Goal: Download file/media

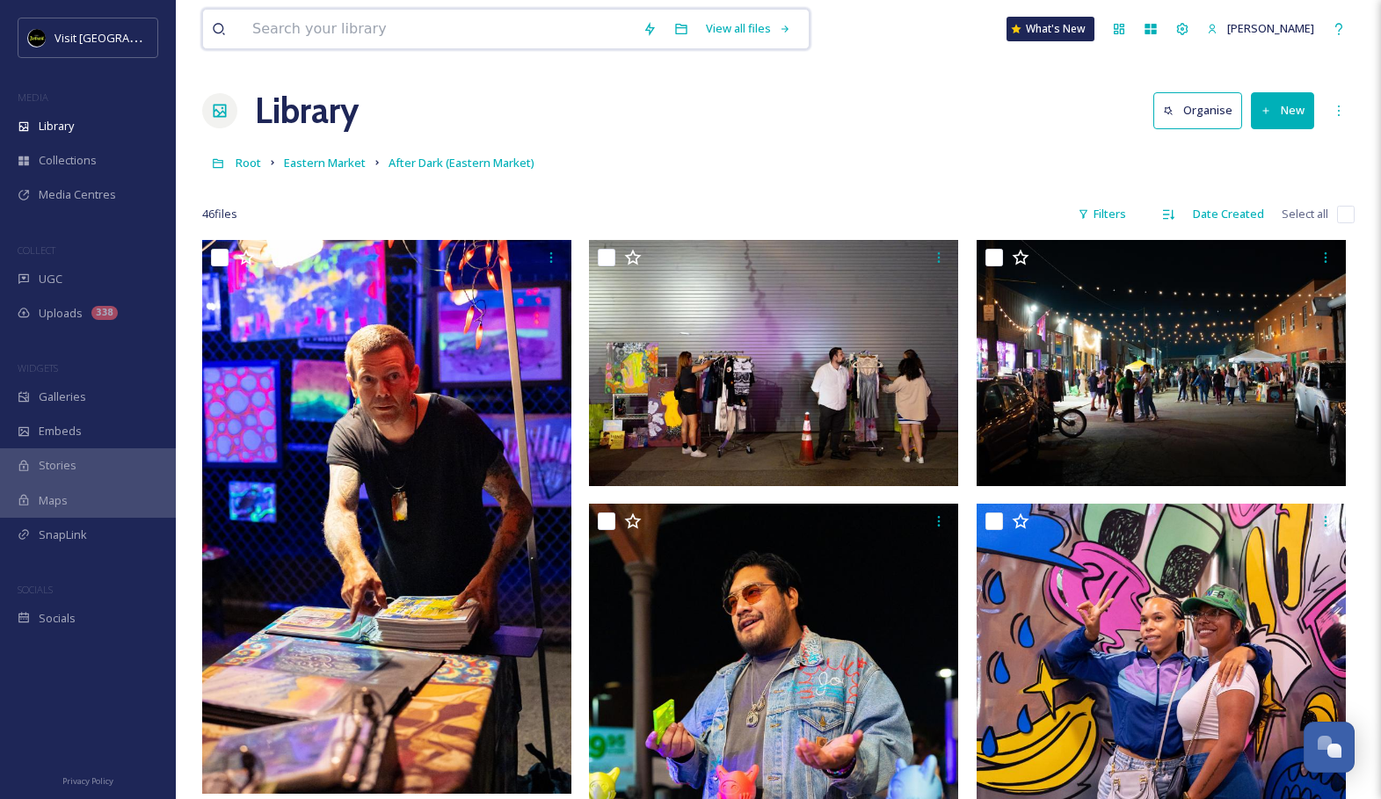
click at [471, 31] on input at bounding box center [438, 29] width 390 height 39
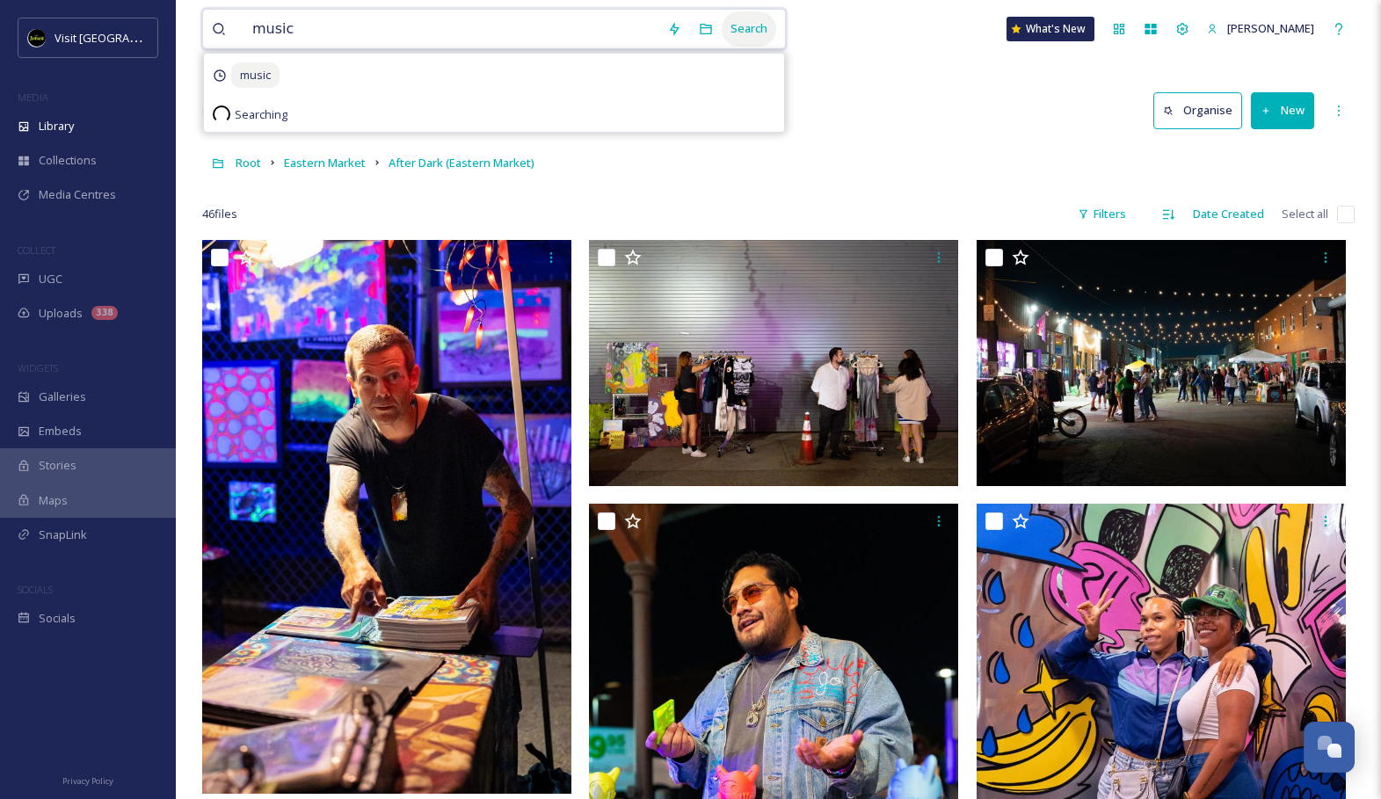
type input "music"
click at [733, 18] on div "Search" at bounding box center [749, 28] width 54 height 34
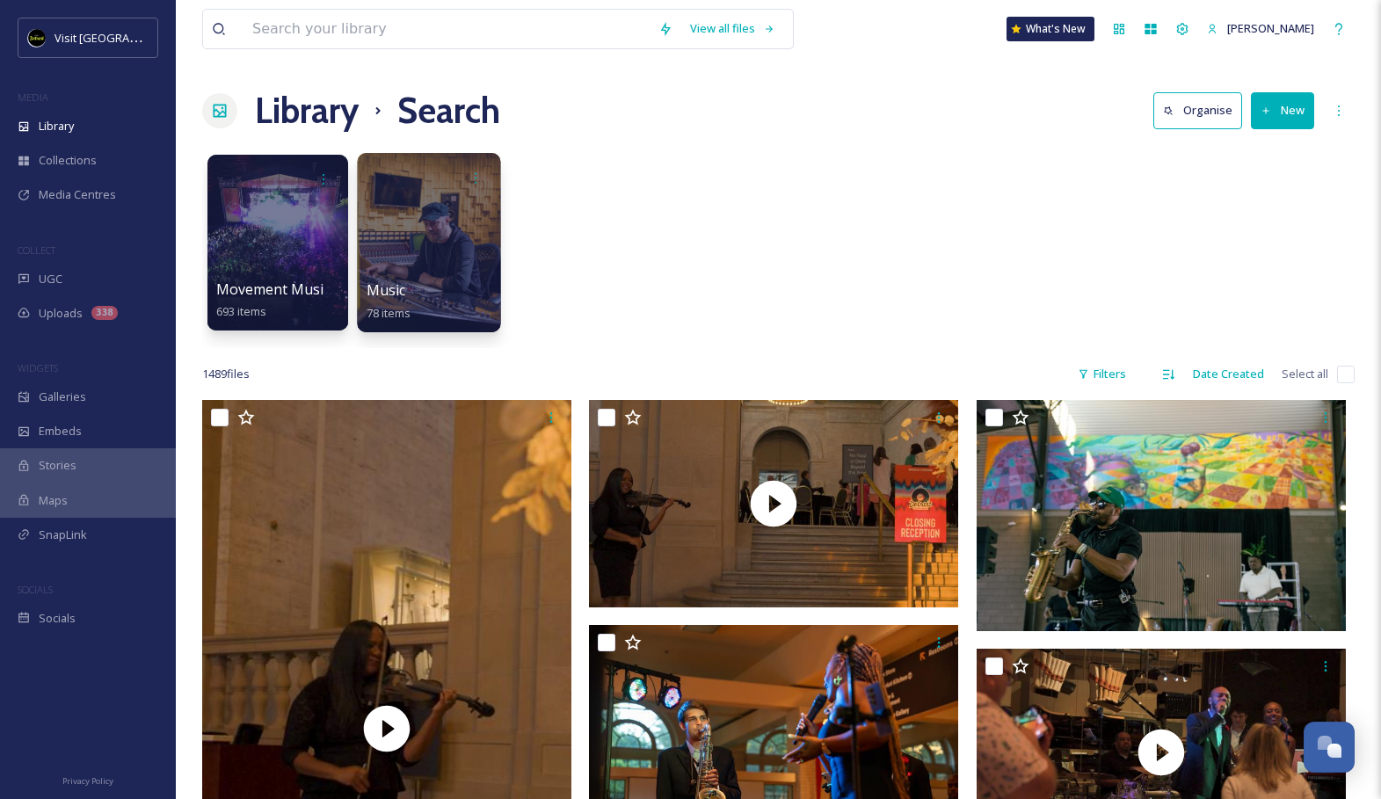
click at [479, 206] on div at bounding box center [428, 242] width 143 height 179
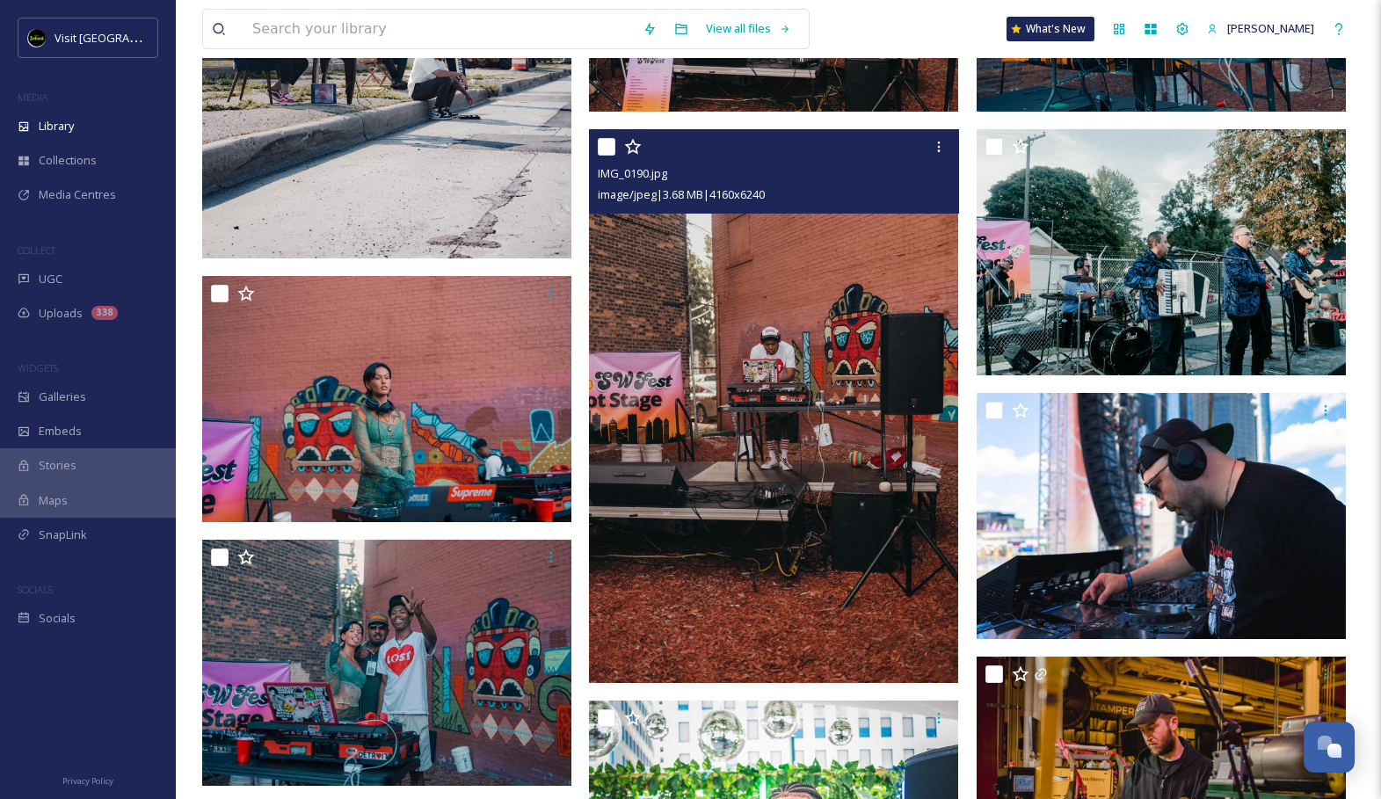
scroll to position [822, 0]
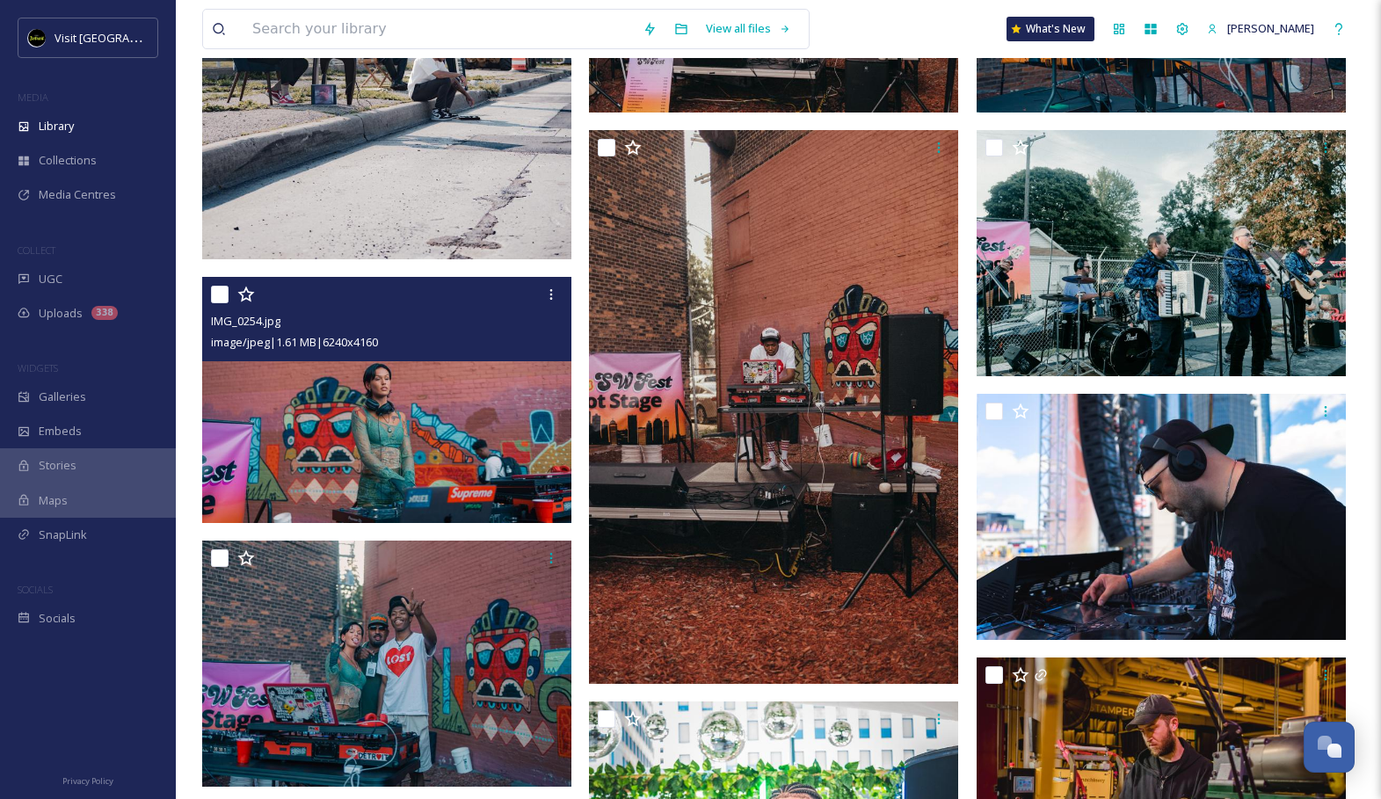
click at [440, 440] on img at bounding box center [386, 400] width 369 height 246
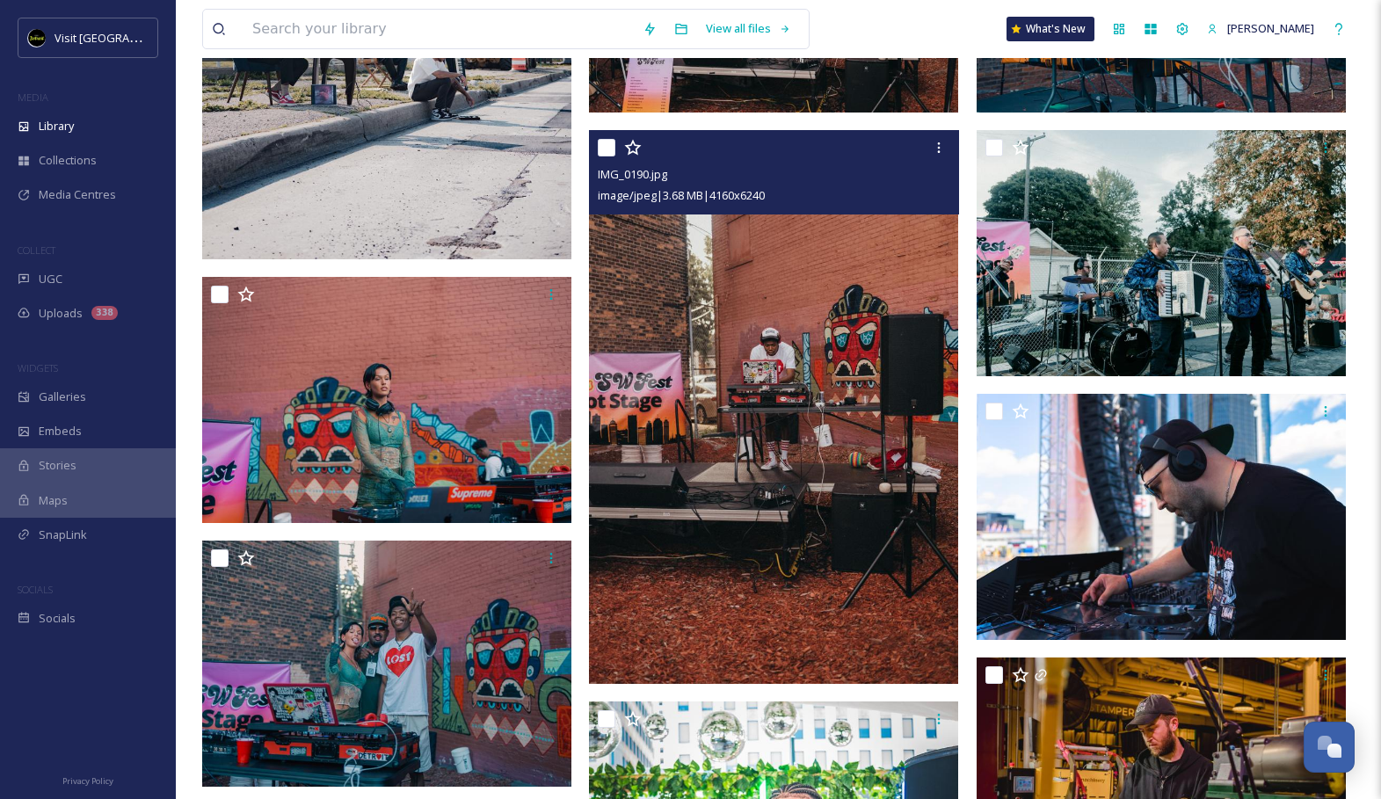
click at [771, 366] on img at bounding box center [773, 407] width 369 height 554
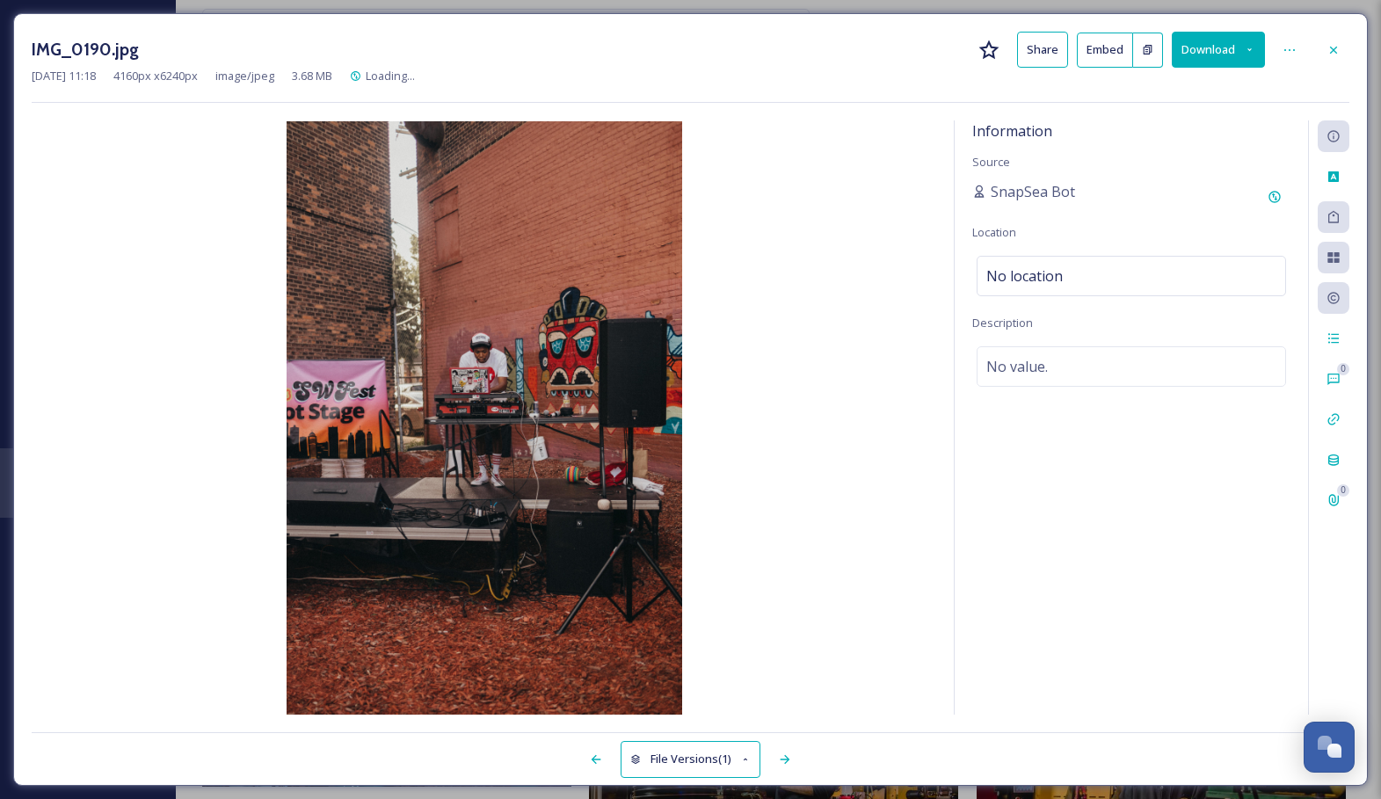
click at [1255, 47] on icon at bounding box center [1249, 49] width 11 height 11
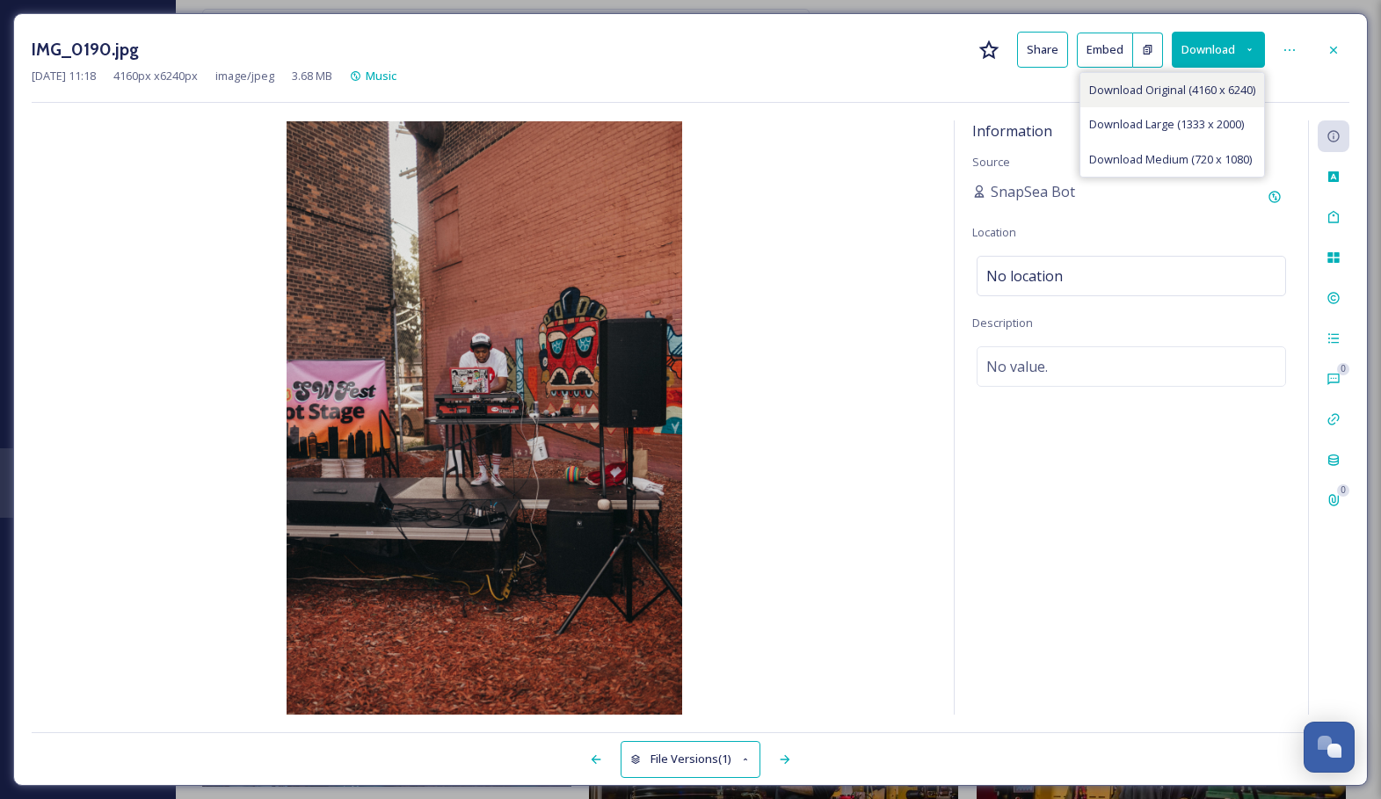
click at [1185, 90] on span "Download Original (4160 x 6240)" at bounding box center [1172, 90] width 166 height 17
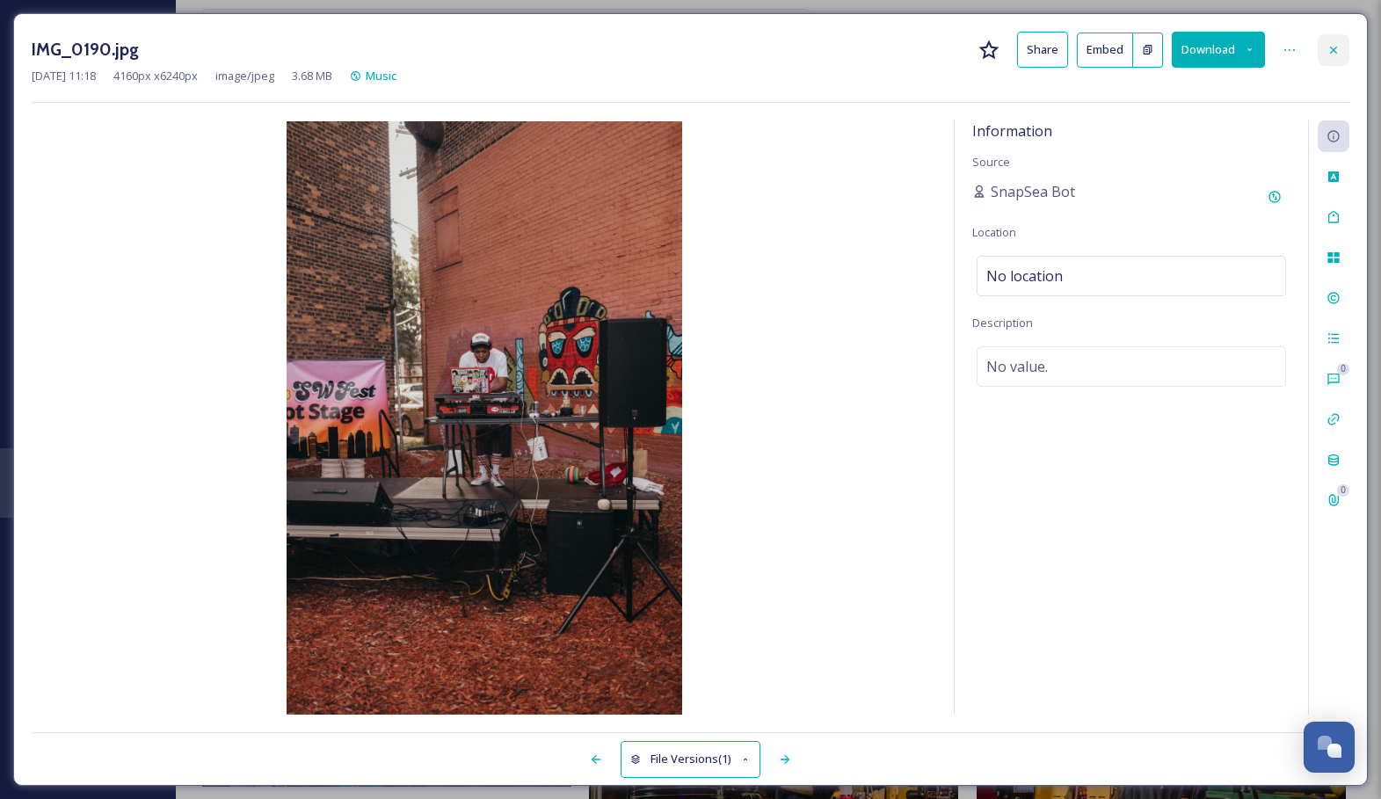
click at [1338, 52] on icon at bounding box center [1333, 50] width 14 height 14
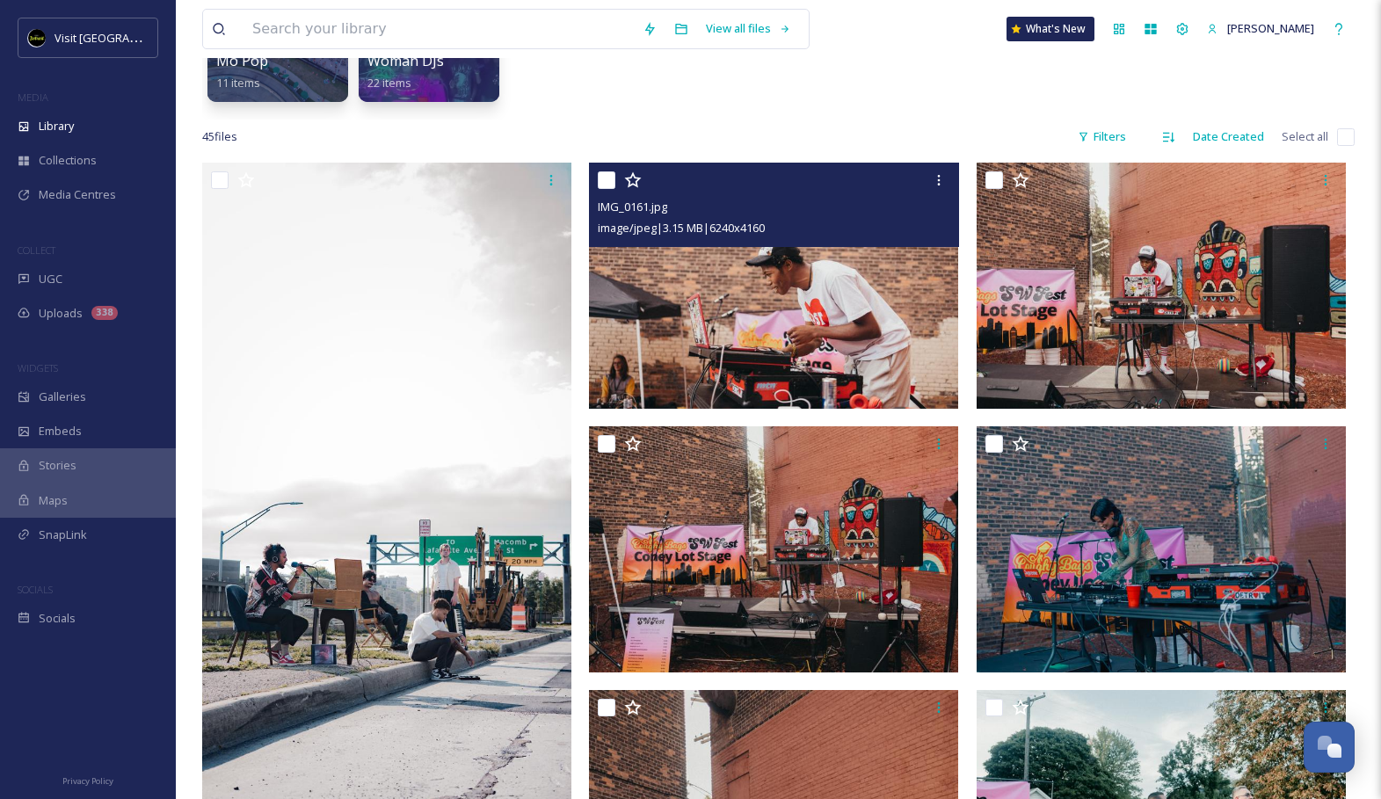
scroll to position [258, 0]
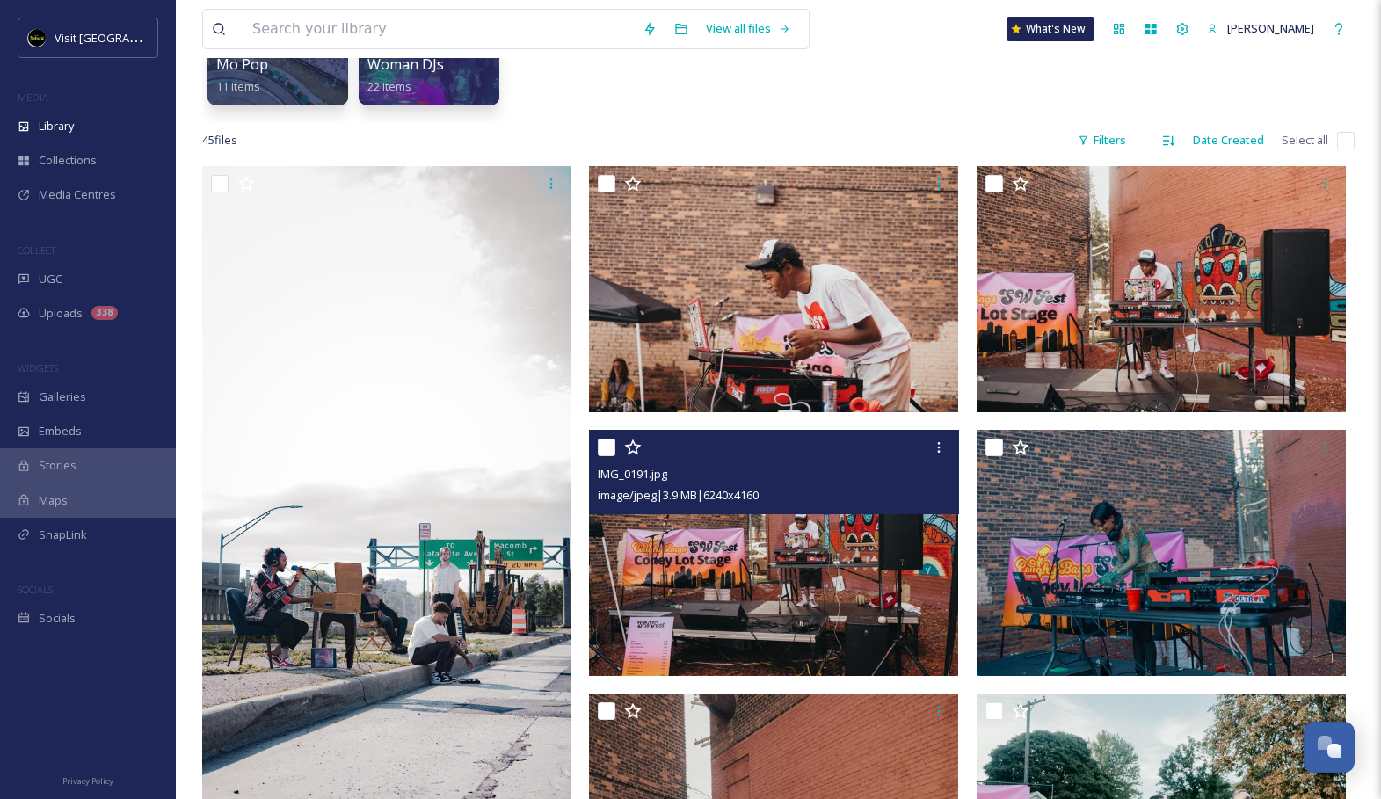
click at [731, 577] on img at bounding box center [773, 553] width 369 height 246
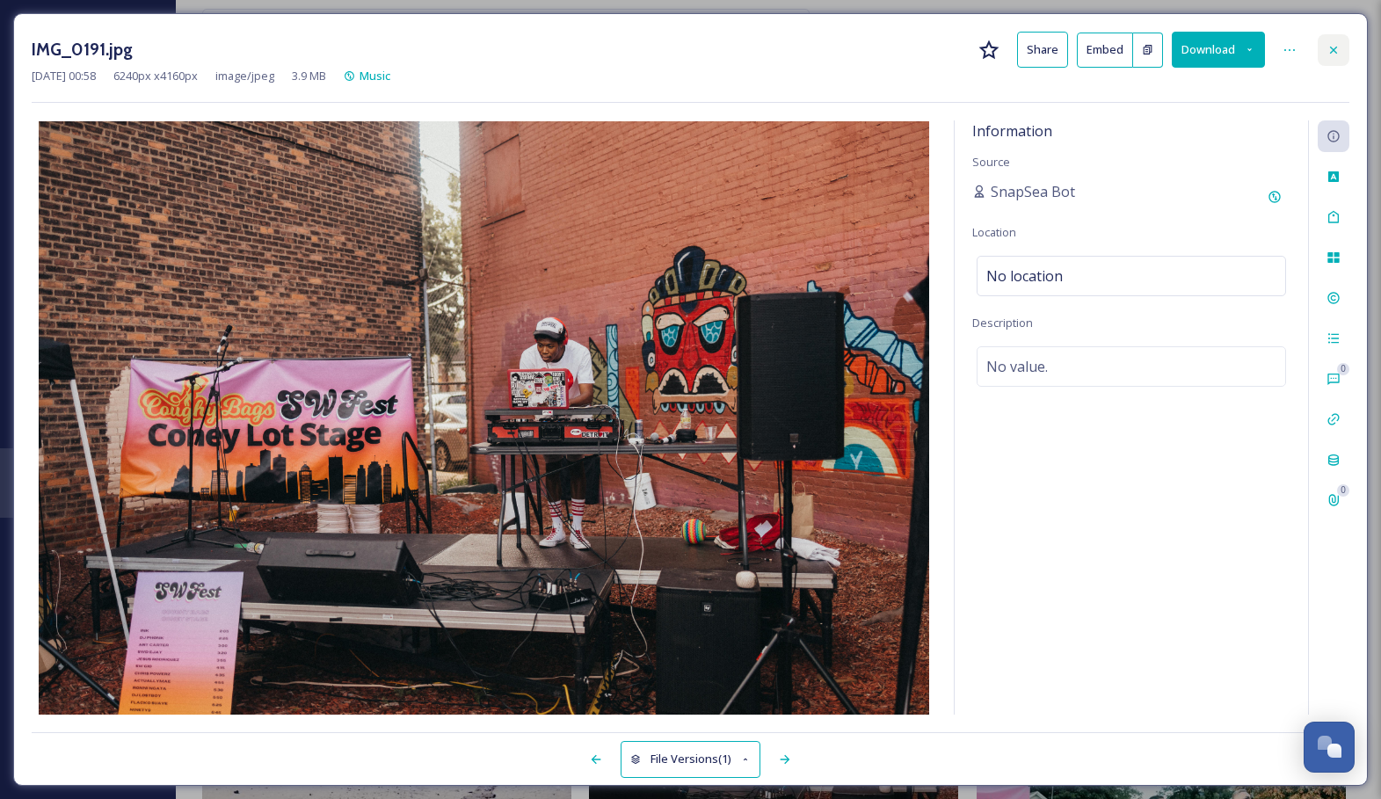
click at [1338, 54] on icon at bounding box center [1333, 50] width 14 height 14
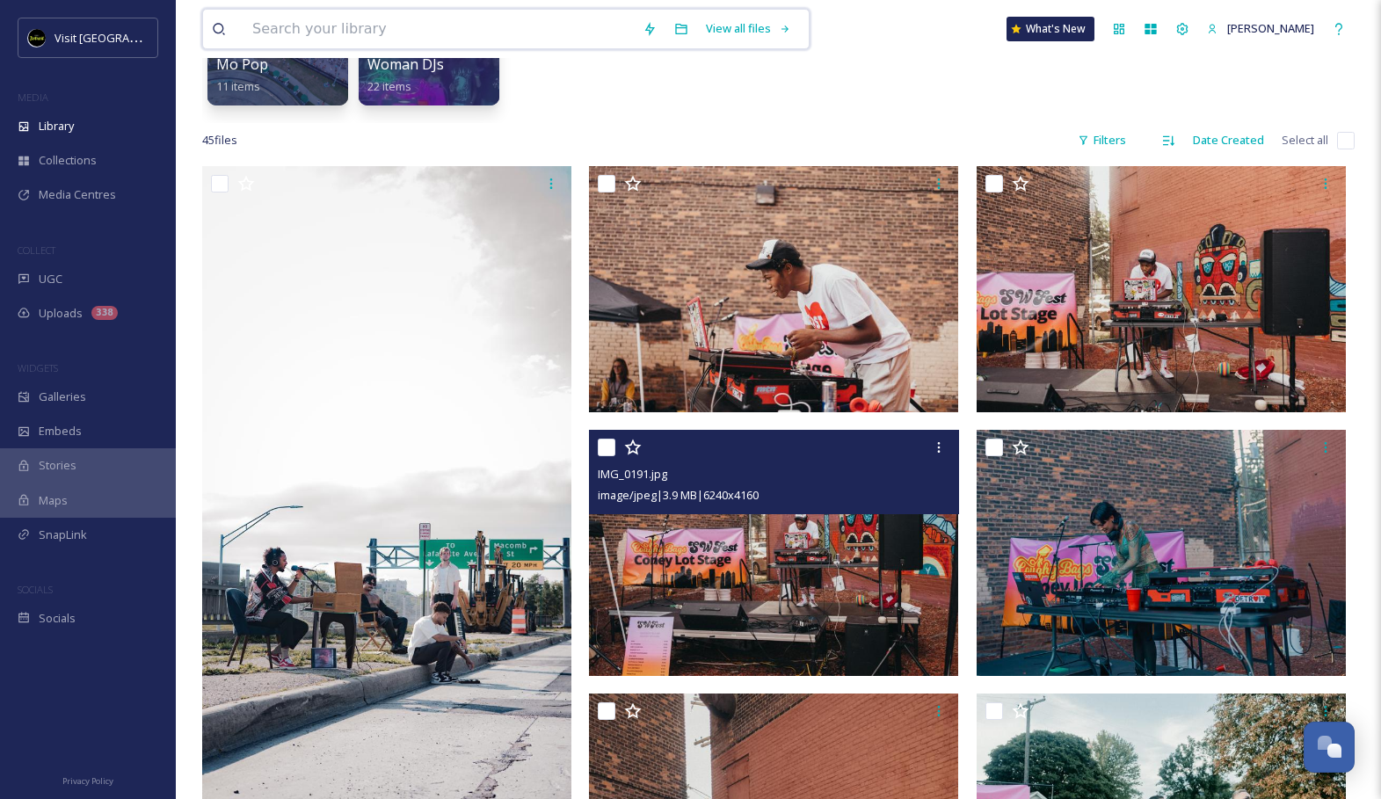
click at [519, 18] on input at bounding box center [438, 29] width 390 height 39
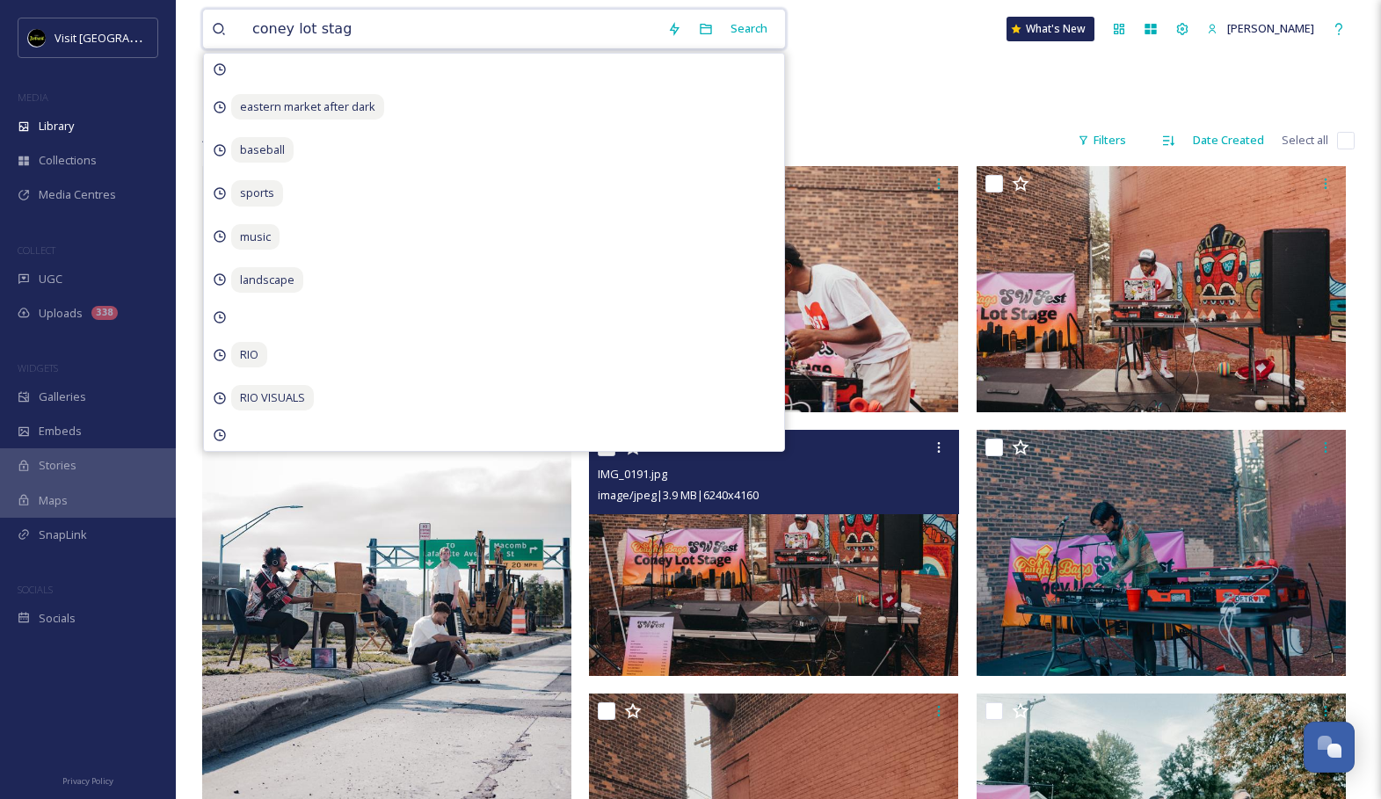
type input "coney lot stage"
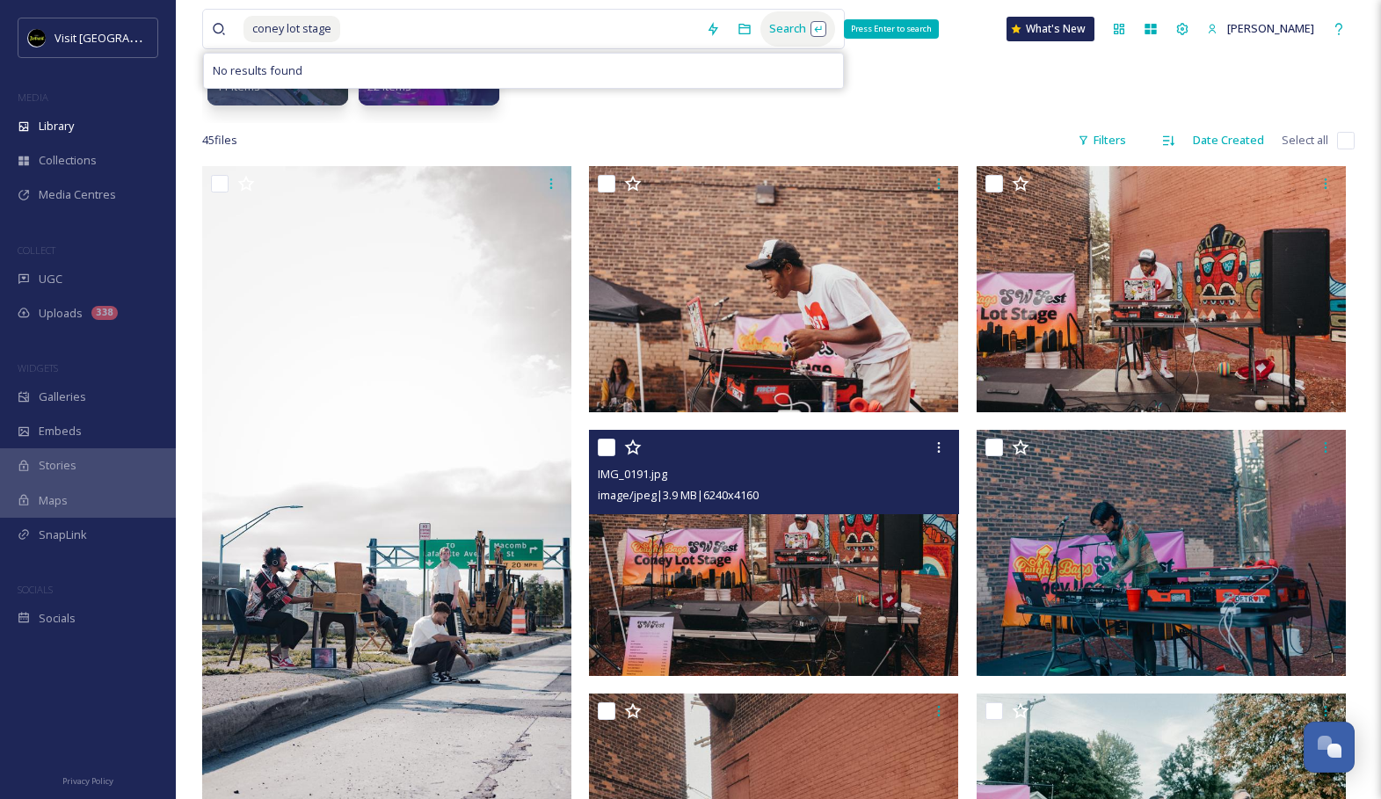
click at [768, 35] on div "Search Press Enter to search" at bounding box center [797, 28] width 75 height 34
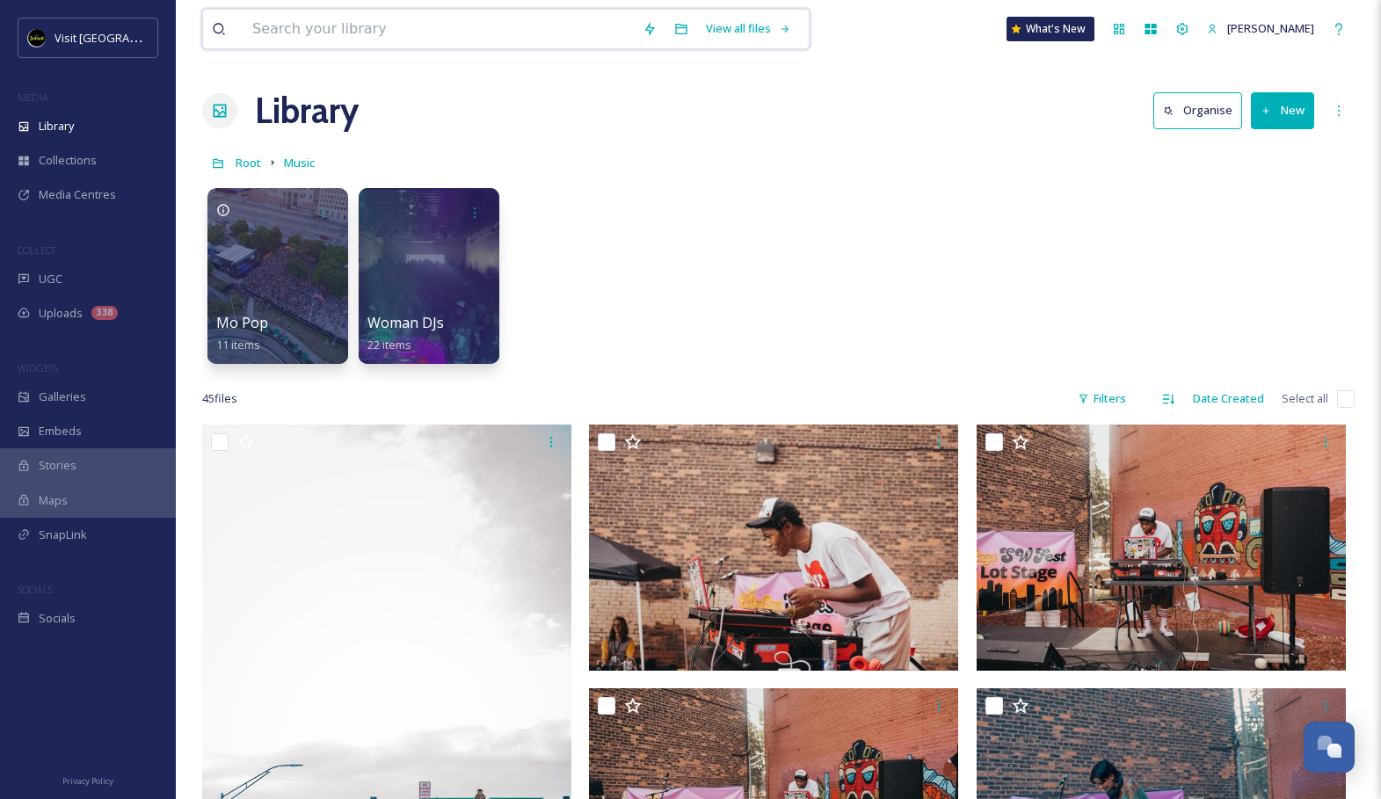
click at [354, 33] on input at bounding box center [438, 29] width 390 height 39
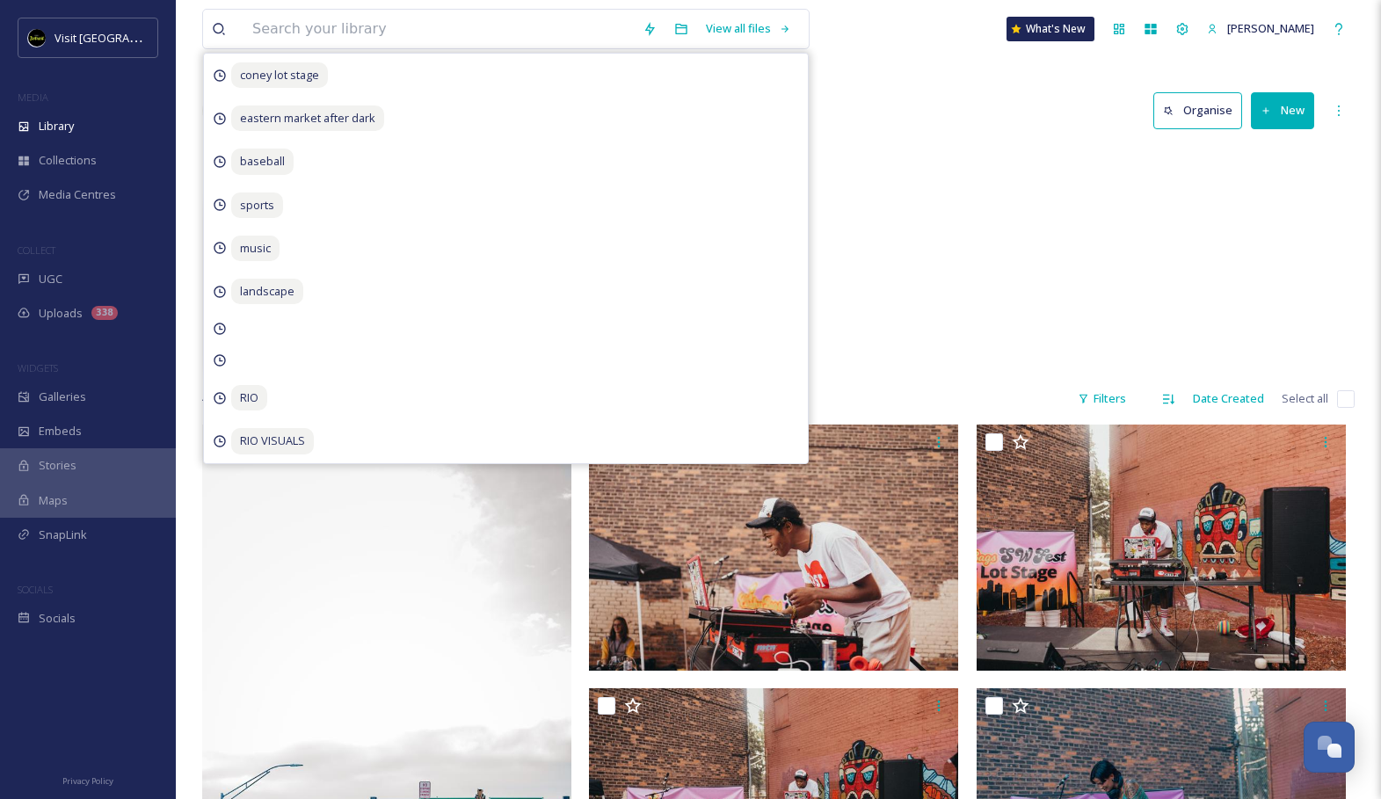
click at [1022, 331] on div "Year: 2022 Mo Pop 11 items Woman DJs 22 items" at bounding box center [778, 280] width 1152 height 202
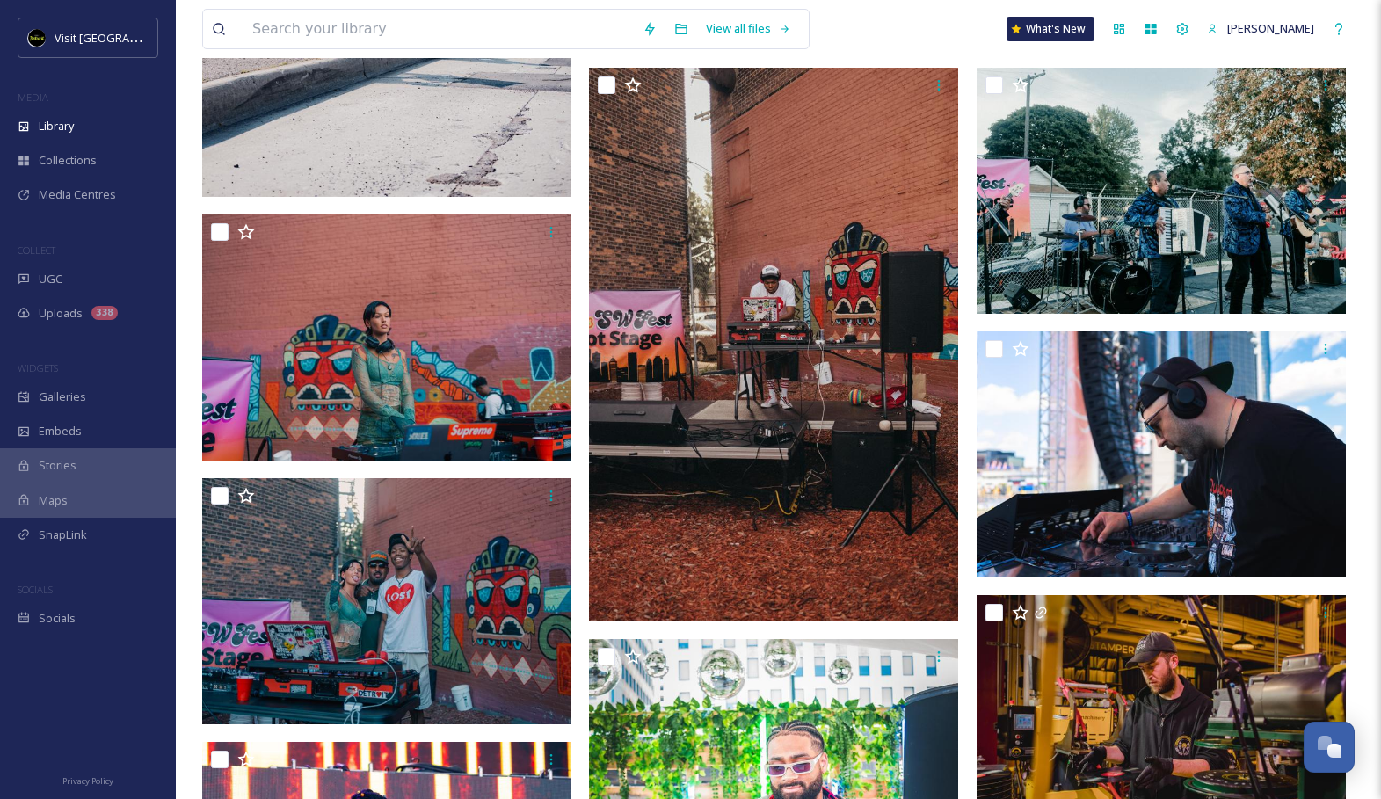
scroll to position [887, 0]
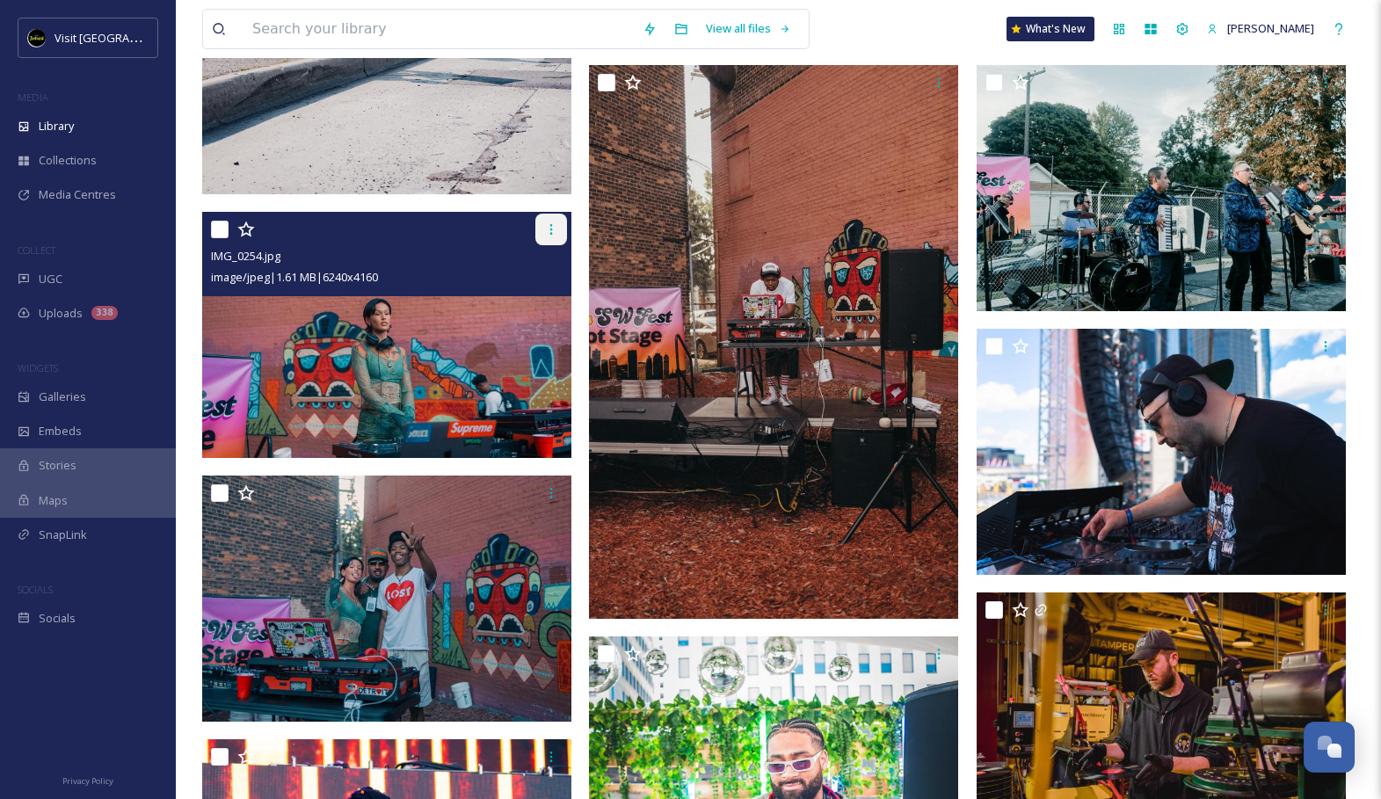
click at [549, 233] on icon at bounding box center [551, 229] width 14 height 14
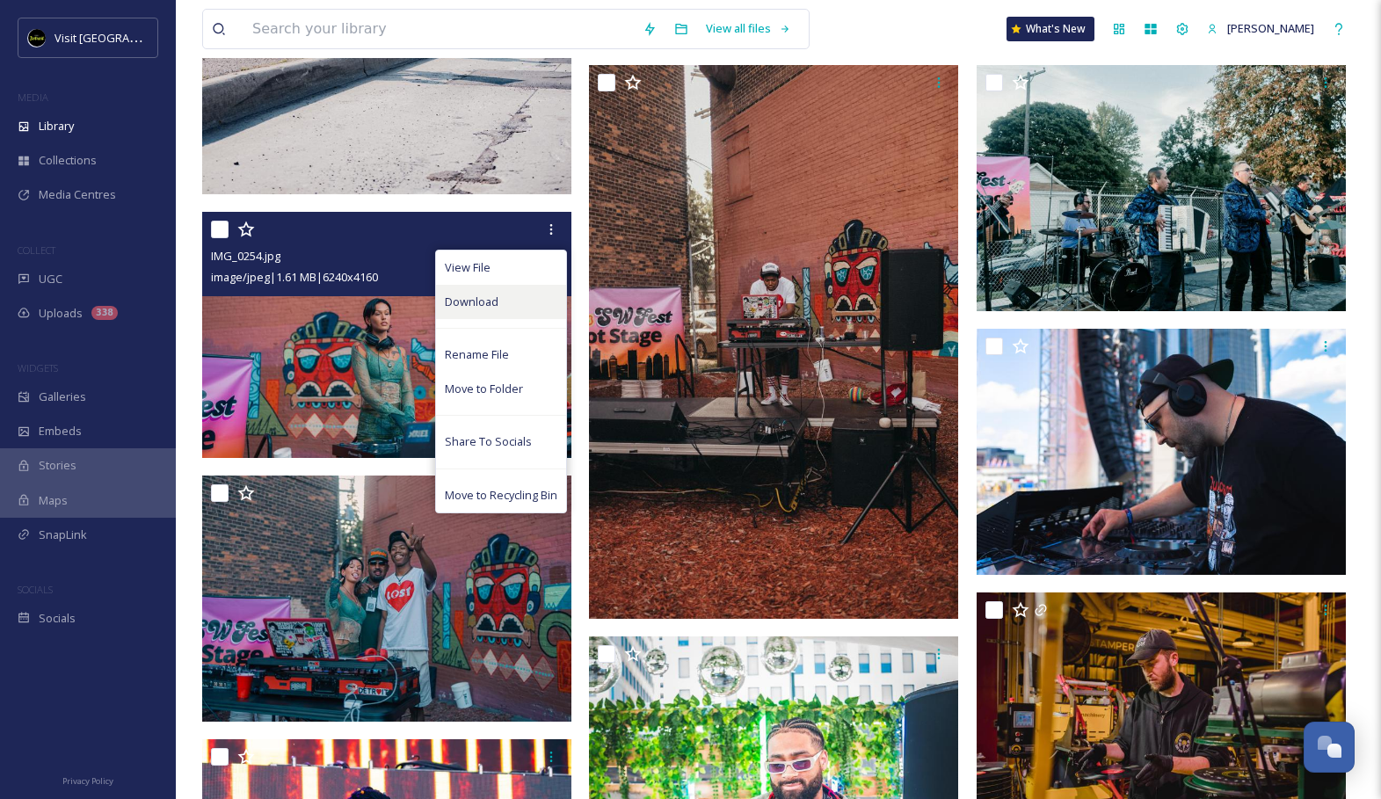
click at [497, 295] on div "Download" at bounding box center [501, 302] width 130 height 34
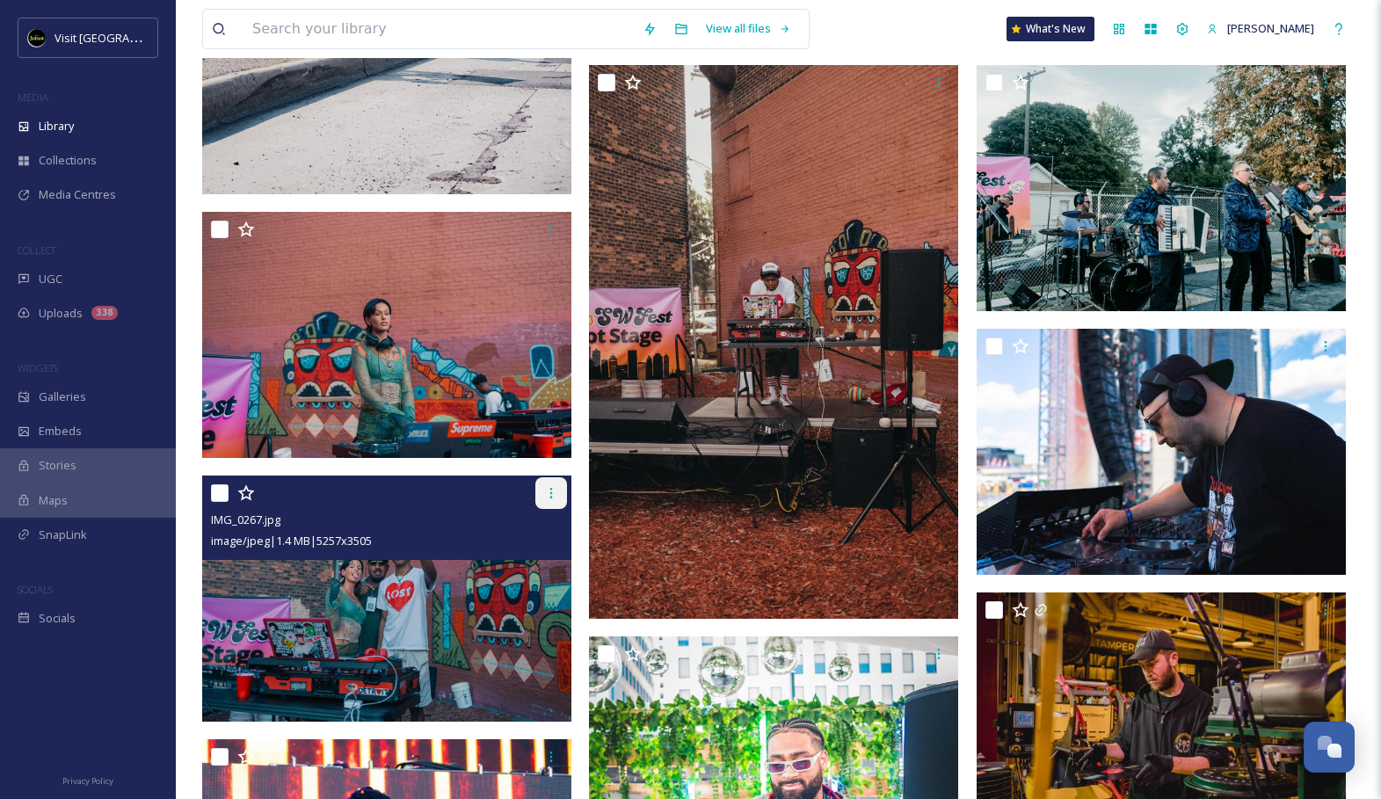
click at [551, 504] on div at bounding box center [551, 493] width 32 height 32
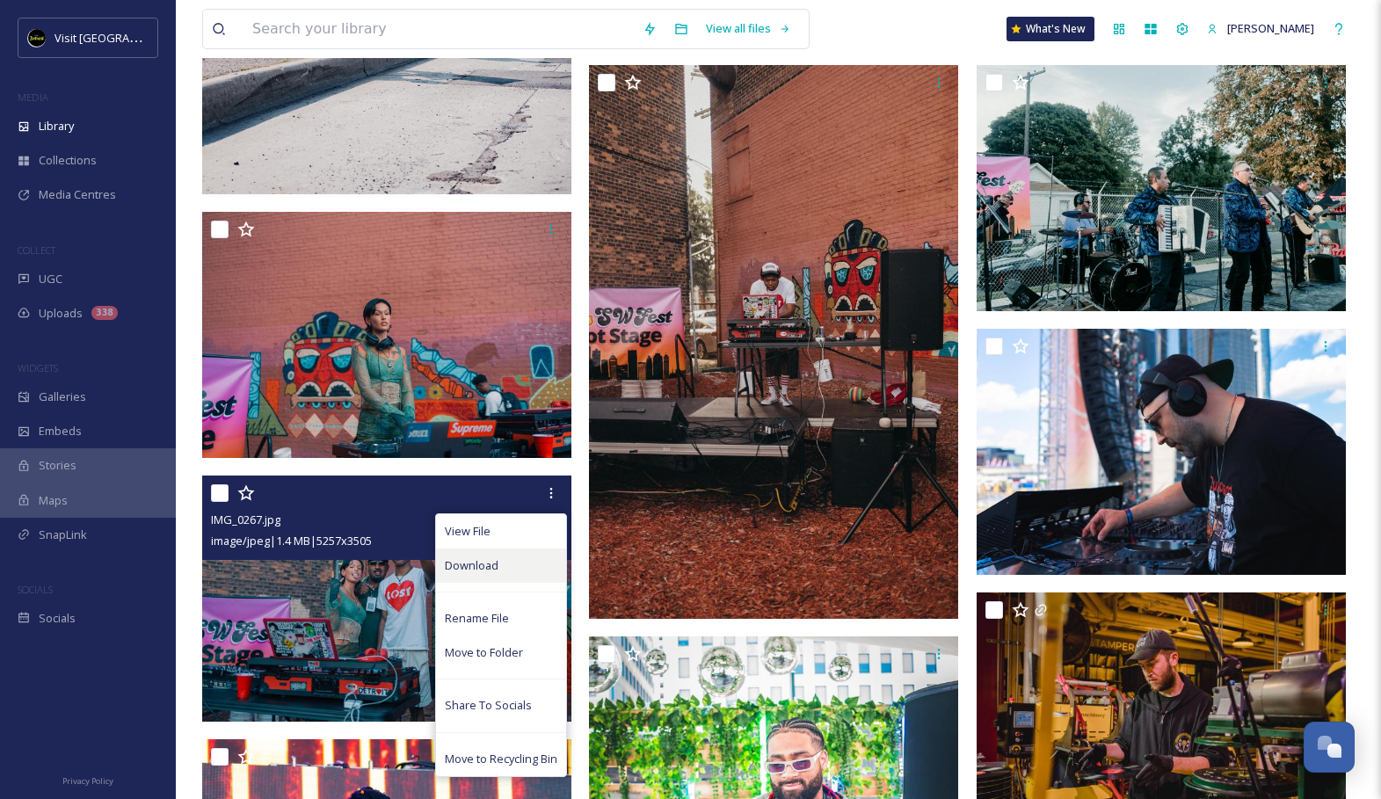
click at [519, 566] on div "Download" at bounding box center [501, 565] width 130 height 34
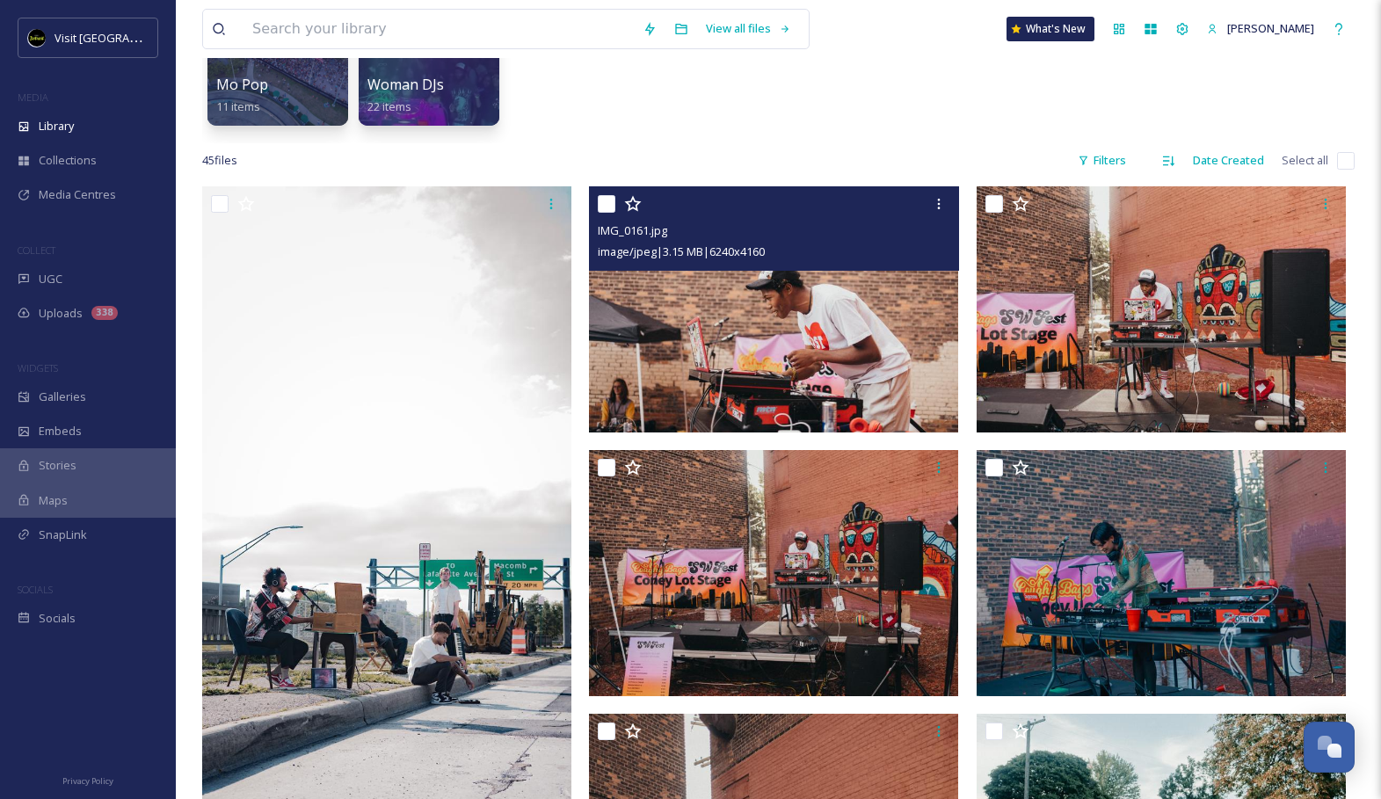
scroll to position [264, 0]
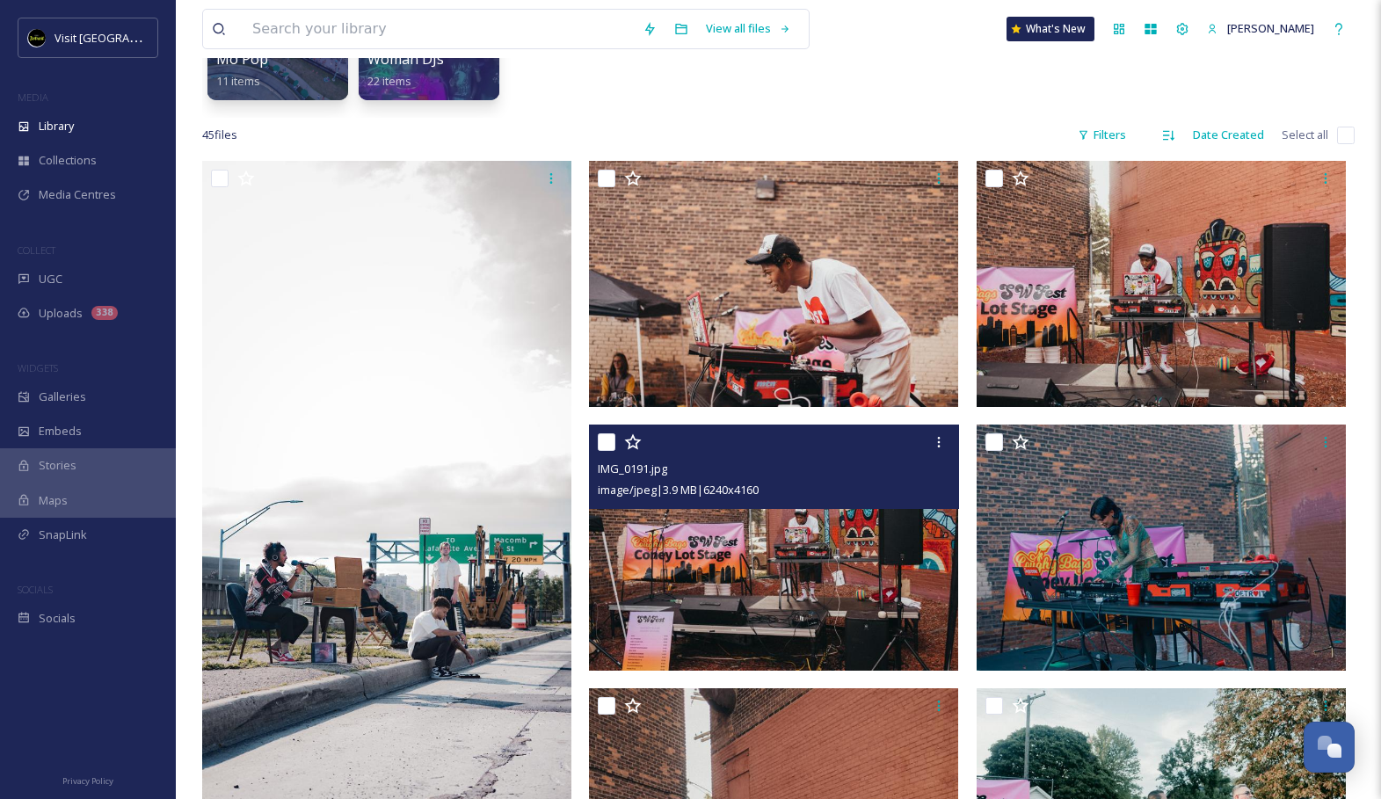
click at [765, 598] on img at bounding box center [773, 547] width 369 height 246
